Goal: Information Seeking & Learning: Learn about a topic

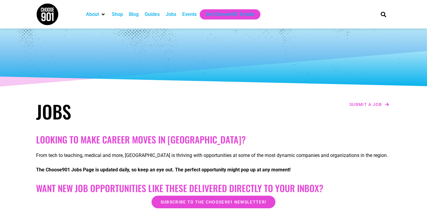
click at [173, 15] on div "Jobs" at bounding box center [171, 14] width 11 height 7
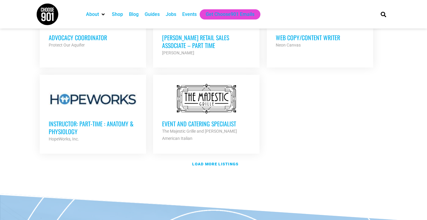
scroll to position [721, 0]
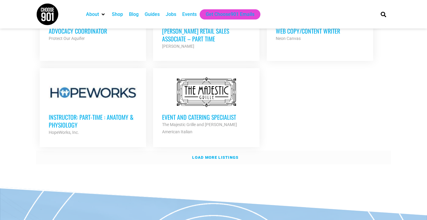
click at [209, 156] on strong "Load more listings" at bounding box center [215, 158] width 46 height 5
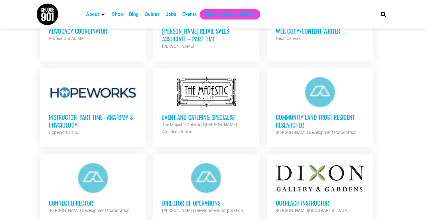
click at [397, 125] on section "Looking to make career moves in [GEOGRAPHIC_DATA]? From tech to teaching, medic…" at bounding box center [213, 89] width 427 height 1357
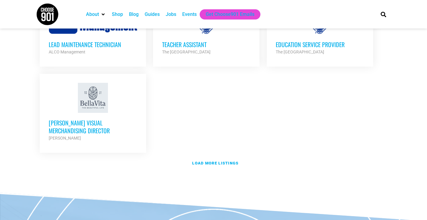
scroll to position [1310, 0]
click at [200, 156] on link "Load more listings" at bounding box center [213, 163] width 355 height 14
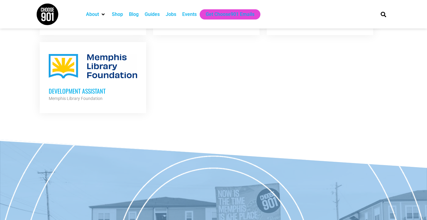
scroll to position [1671, 0]
